Goal: Navigation & Orientation: Find specific page/section

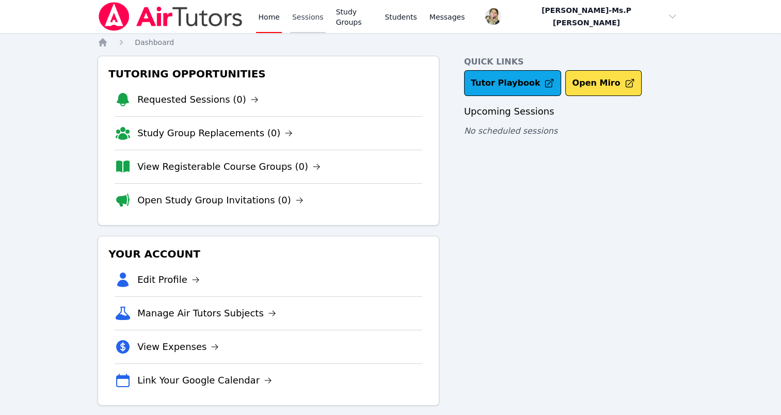
click at [302, 9] on link "Sessions" at bounding box center [308, 16] width 36 height 33
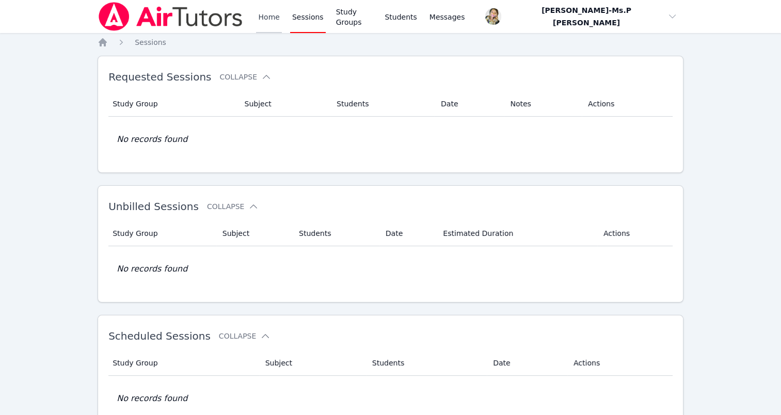
click at [276, 16] on link "Home" at bounding box center [268, 16] width 25 height 33
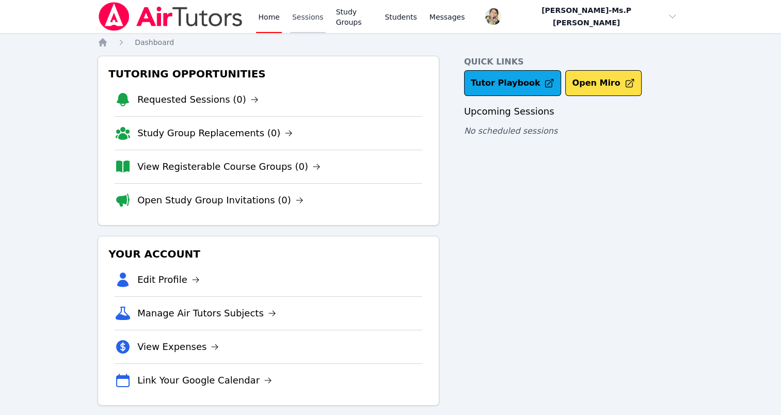
click at [302, 15] on link "Sessions" at bounding box center [308, 16] width 36 height 33
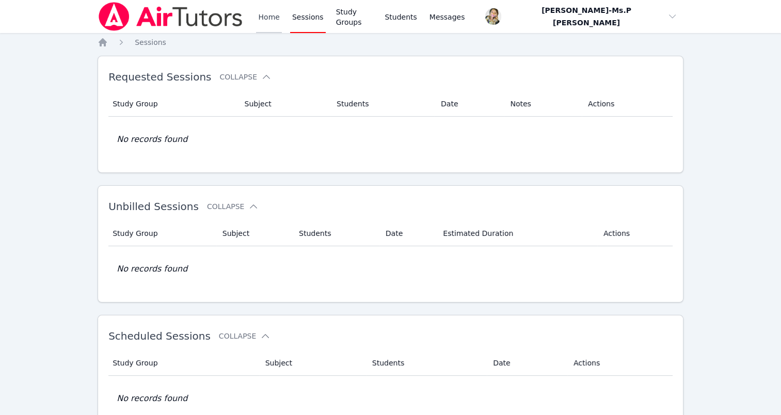
click at [260, 16] on link "Home" at bounding box center [268, 16] width 25 height 33
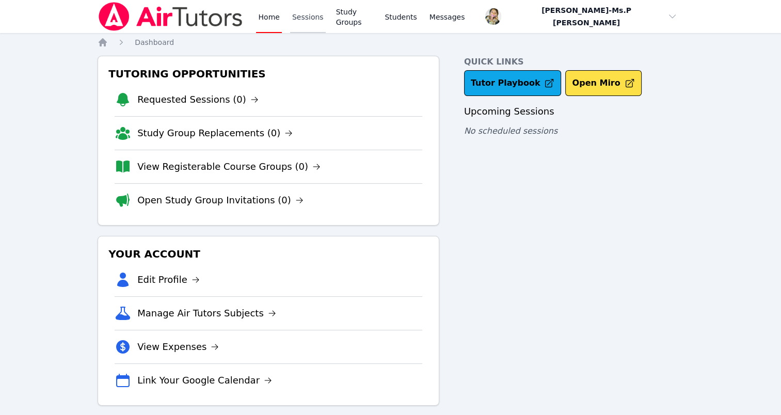
click at [301, 14] on link "Sessions" at bounding box center [308, 16] width 36 height 33
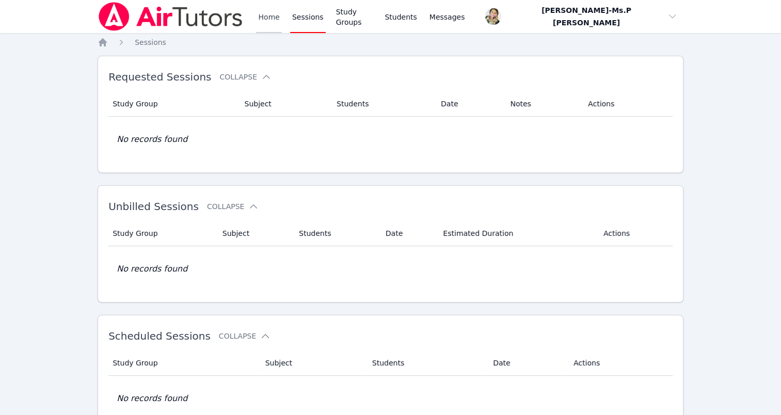
click at [275, 19] on link "Home" at bounding box center [268, 16] width 25 height 33
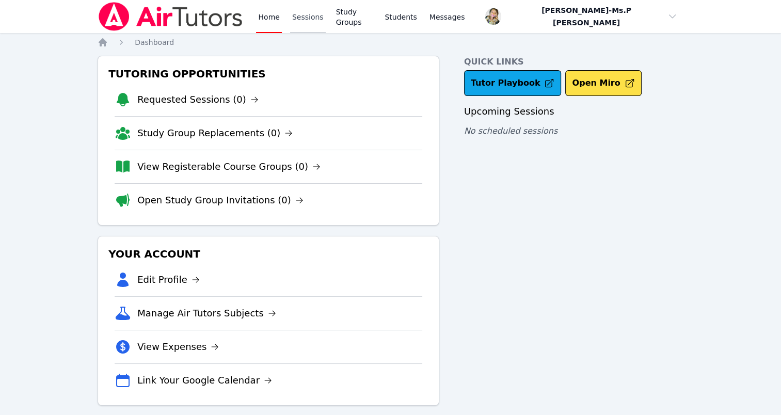
click at [305, 18] on link "Sessions" at bounding box center [308, 16] width 36 height 33
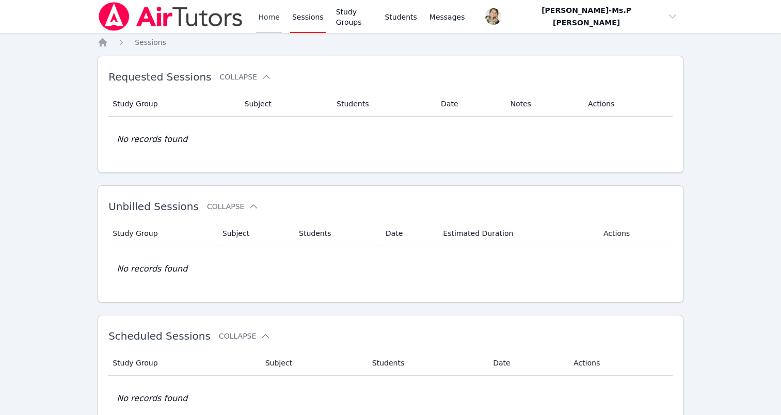
click at [271, 25] on link "Home" at bounding box center [268, 16] width 25 height 33
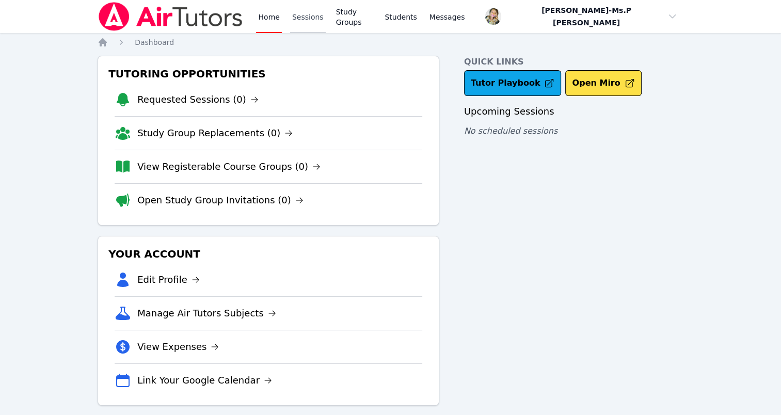
click at [305, 21] on link "Sessions" at bounding box center [308, 16] width 36 height 33
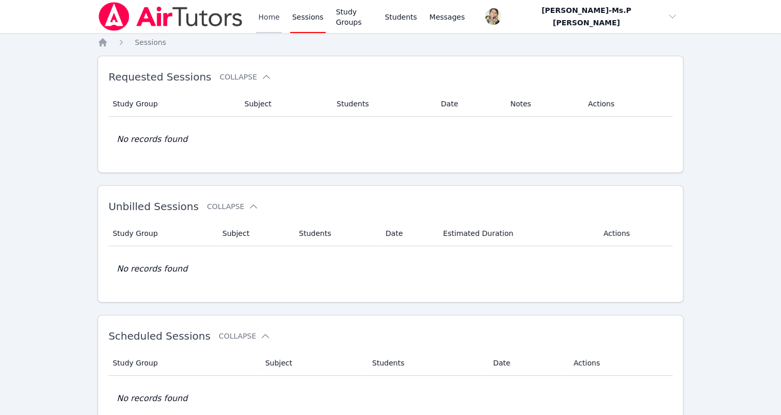
click at [272, 17] on link "Home" at bounding box center [268, 16] width 25 height 33
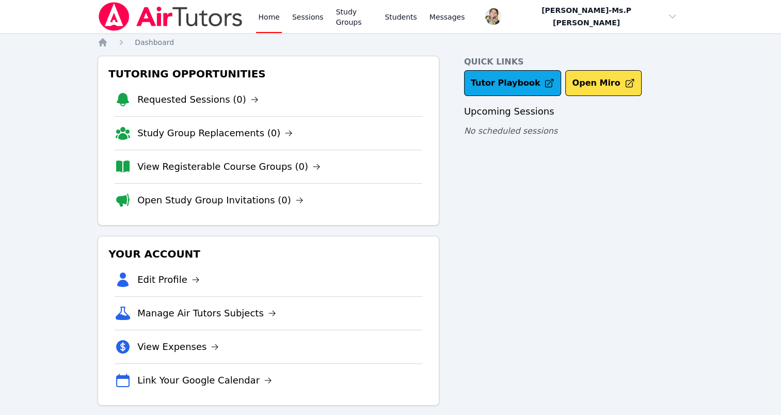
click at [210, 20] on img at bounding box center [171, 16] width 146 height 29
click at [310, 14] on link "Sessions" at bounding box center [308, 16] width 36 height 33
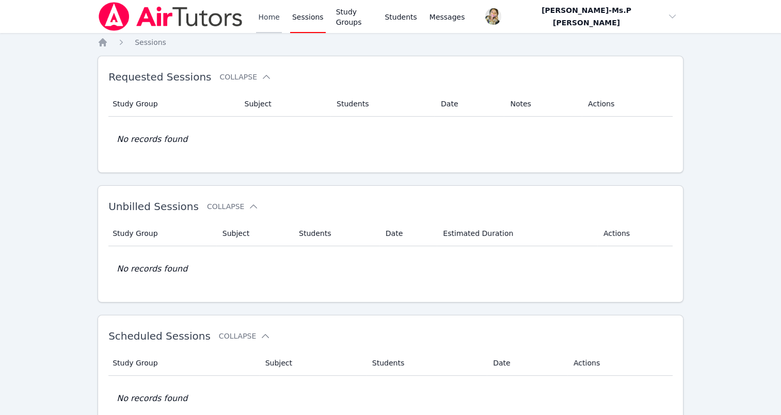
click at [271, 21] on link "Home" at bounding box center [268, 16] width 25 height 33
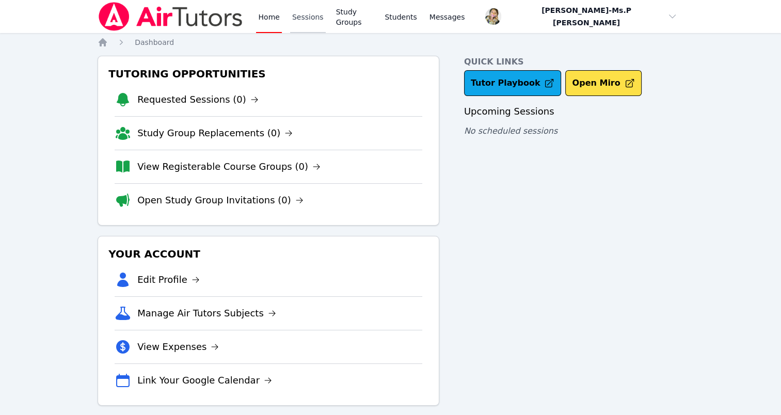
click at [302, 23] on link "Sessions" at bounding box center [308, 16] width 36 height 33
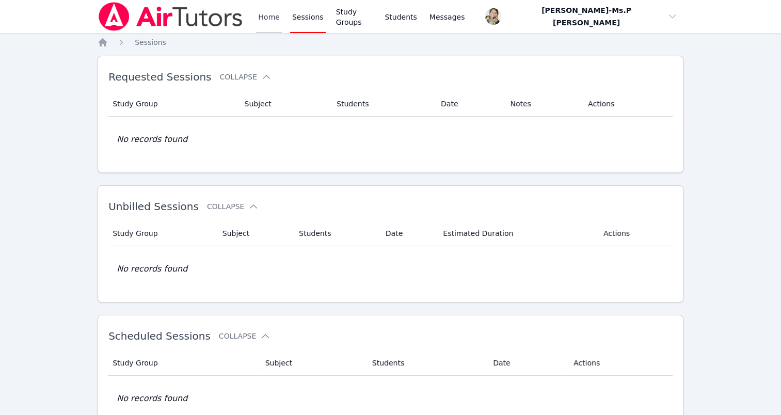
click at [257, 14] on link "Home" at bounding box center [268, 16] width 25 height 33
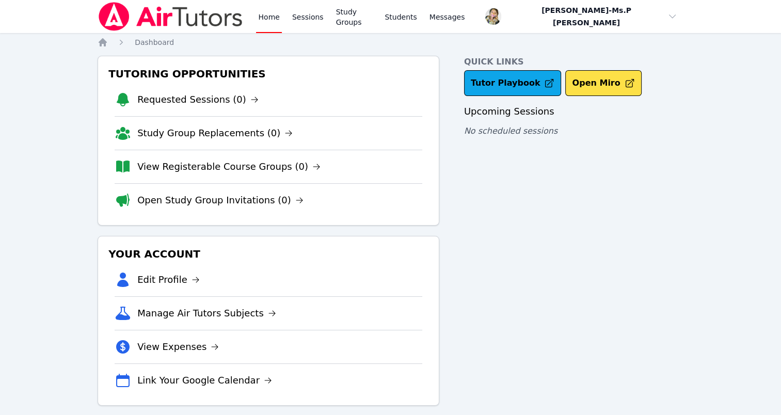
click at [190, 14] on img at bounding box center [171, 16] width 146 height 29
click at [302, 21] on link "Sessions" at bounding box center [308, 16] width 36 height 33
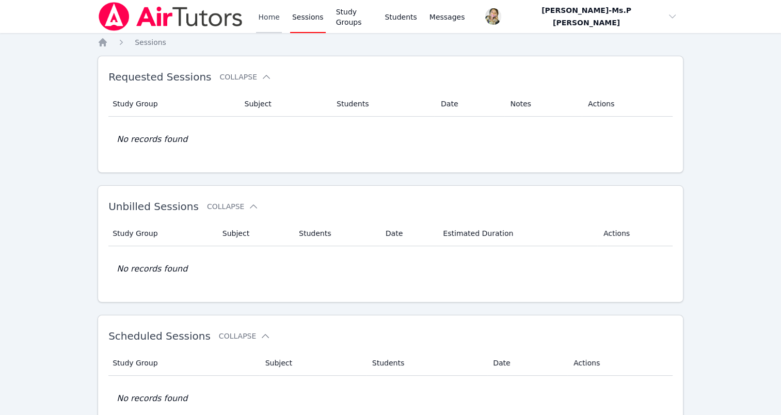
click at [274, 18] on link "Home" at bounding box center [268, 16] width 25 height 33
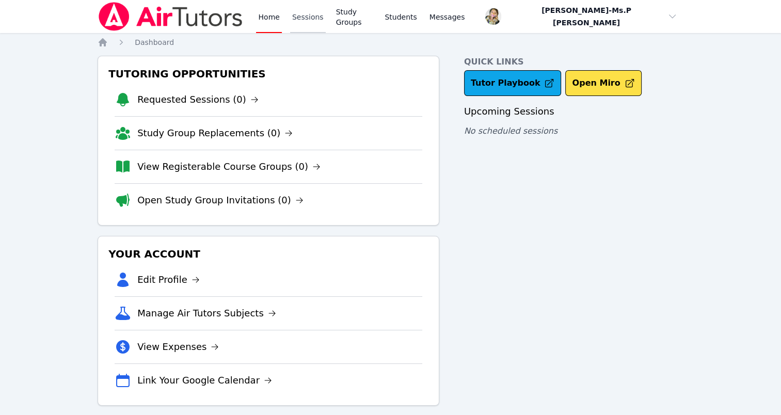
click at [301, 21] on link "Sessions" at bounding box center [308, 16] width 36 height 33
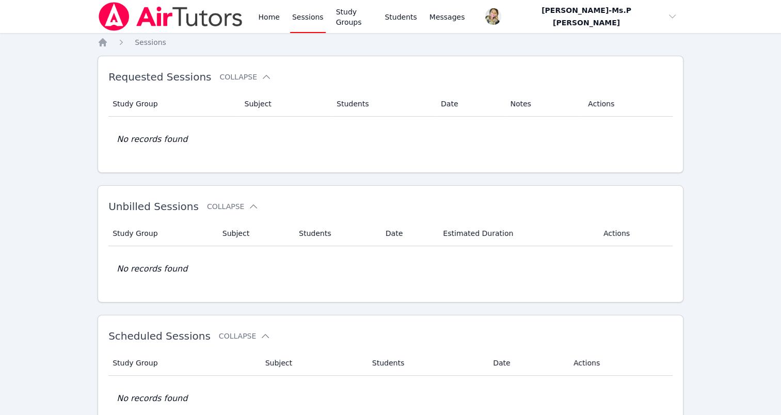
click at [250, 17] on div "Home Sessions Study Groups Students Messages" at bounding box center [282, 16] width 369 height 33
click at [271, 19] on link "Home" at bounding box center [268, 16] width 25 height 33
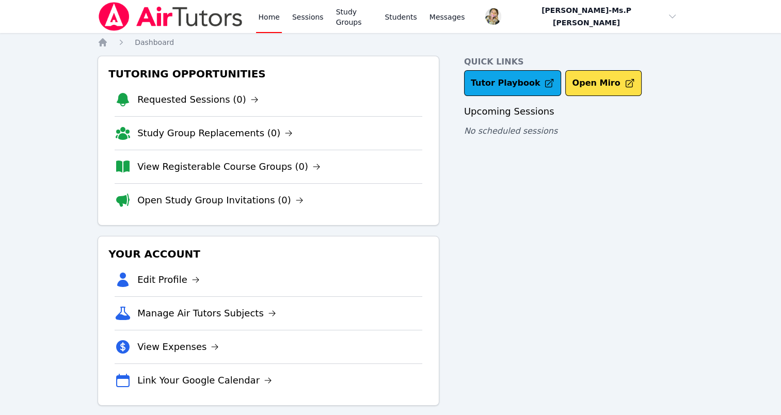
click at [215, 30] on img at bounding box center [171, 16] width 146 height 29
click at [304, 19] on link "Sessions" at bounding box center [308, 16] width 36 height 33
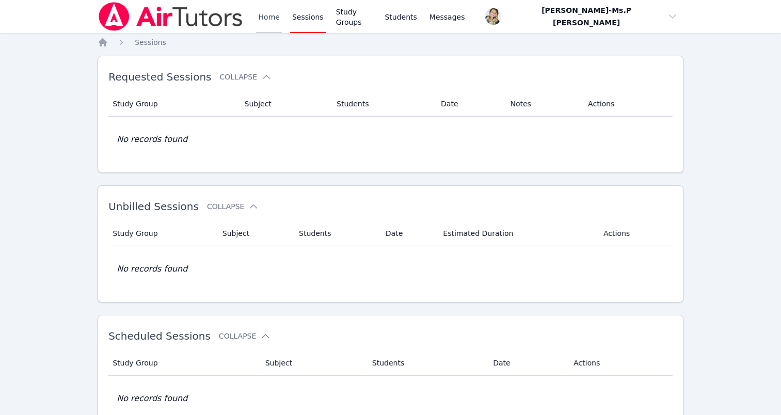
click at [276, 19] on link "Home" at bounding box center [268, 16] width 25 height 33
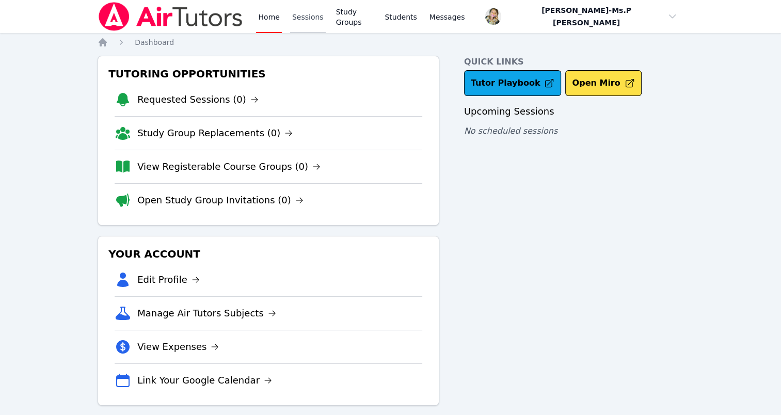
click at [299, 22] on link "Sessions" at bounding box center [308, 16] width 36 height 33
